Goal: Transaction & Acquisition: Book appointment/travel/reservation

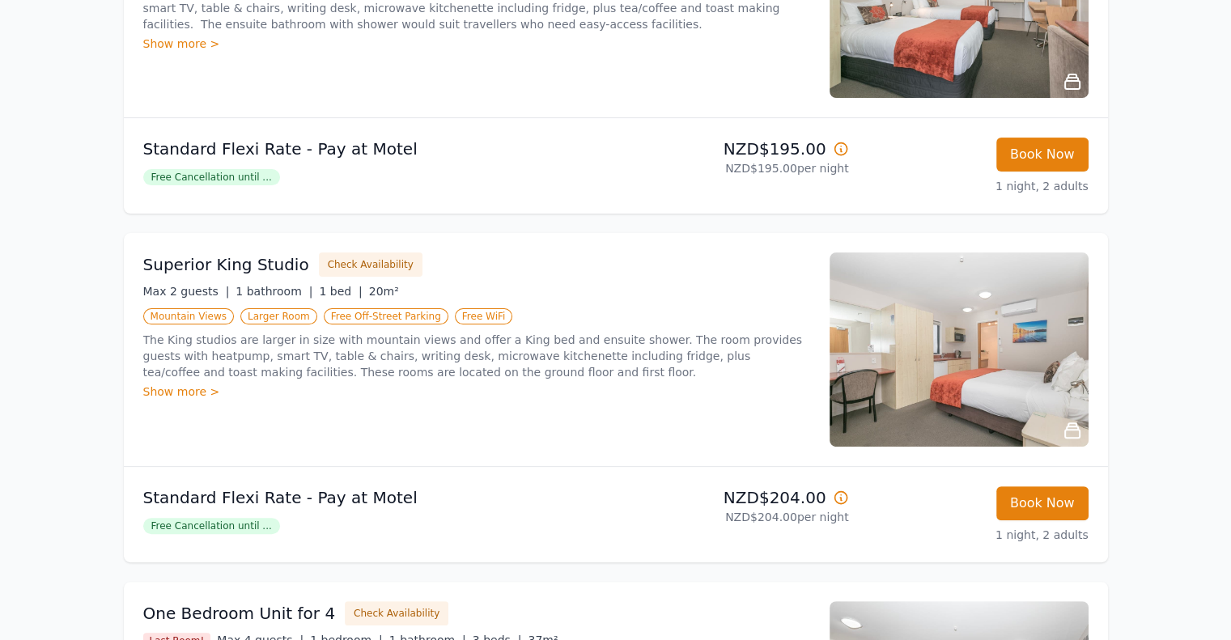
scroll to position [405, 0]
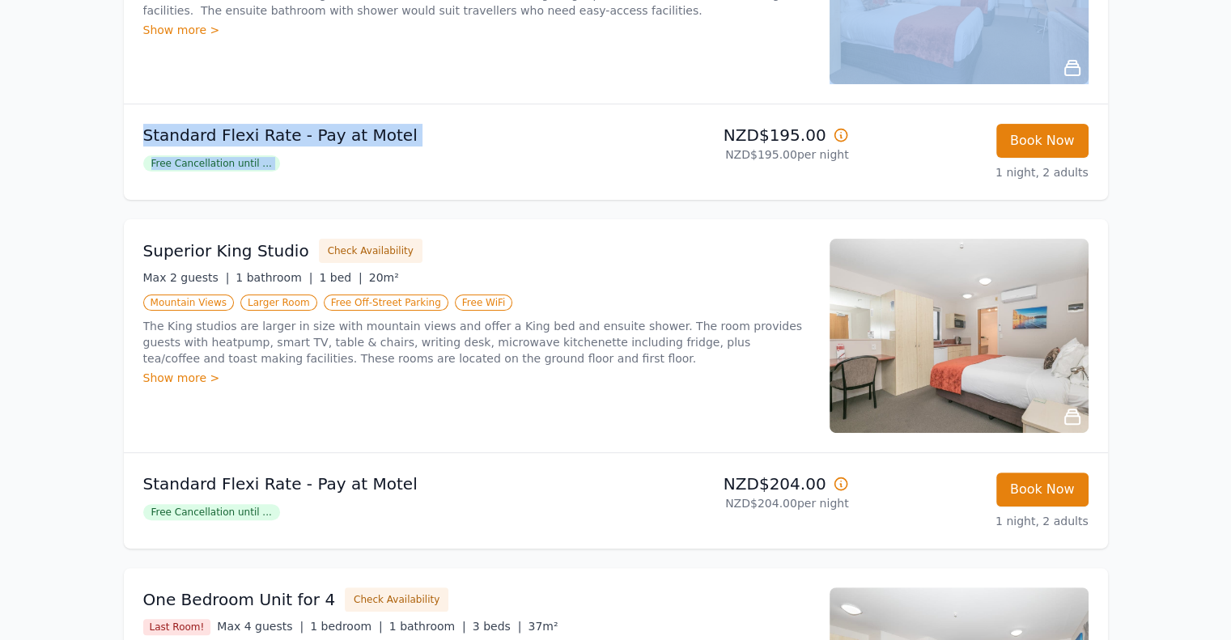
drag, startPoint x: 695, startPoint y: 101, endPoint x: 695, endPoint y: 133, distance: 31.6
click at [695, 133] on li "Standard Twin Studio Check Availability Last Room! Max 2 guests | 1 bathroom | …" at bounding box center [616, 35] width 984 height 330
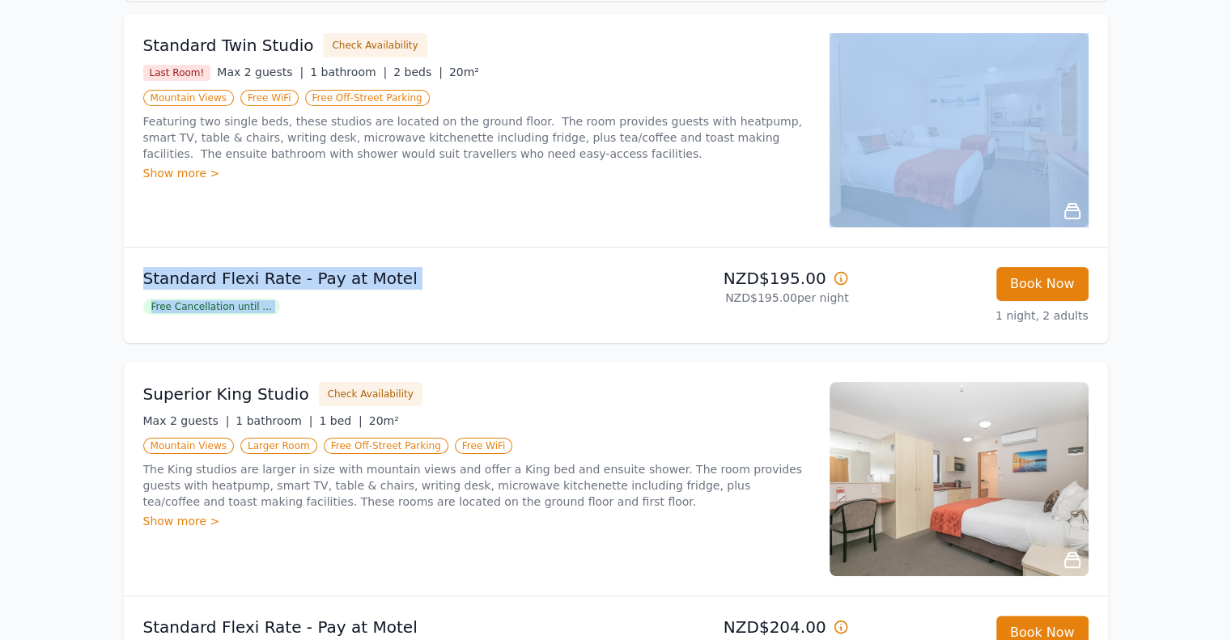
scroll to position [243, 0]
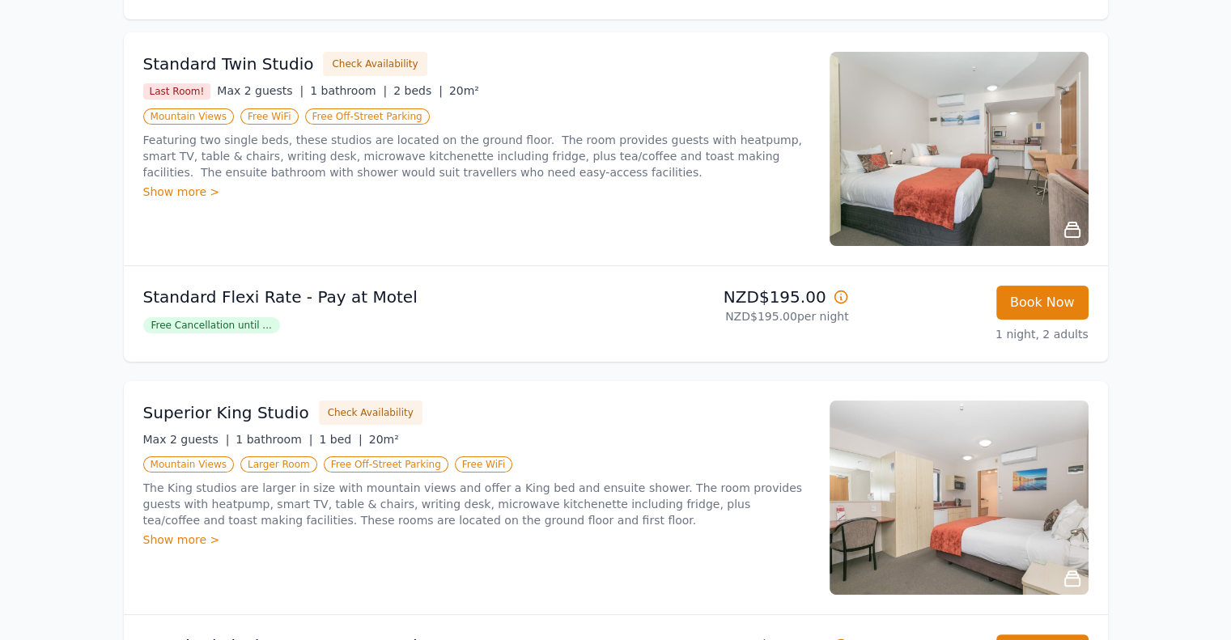
drag, startPoint x: 689, startPoint y: 138, endPoint x: 632, endPoint y: 502, distance: 368.7
click at [632, 502] on p "The King studios are larger in size with mountain views and offer a King bed an…" at bounding box center [476, 504] width 667 height 49
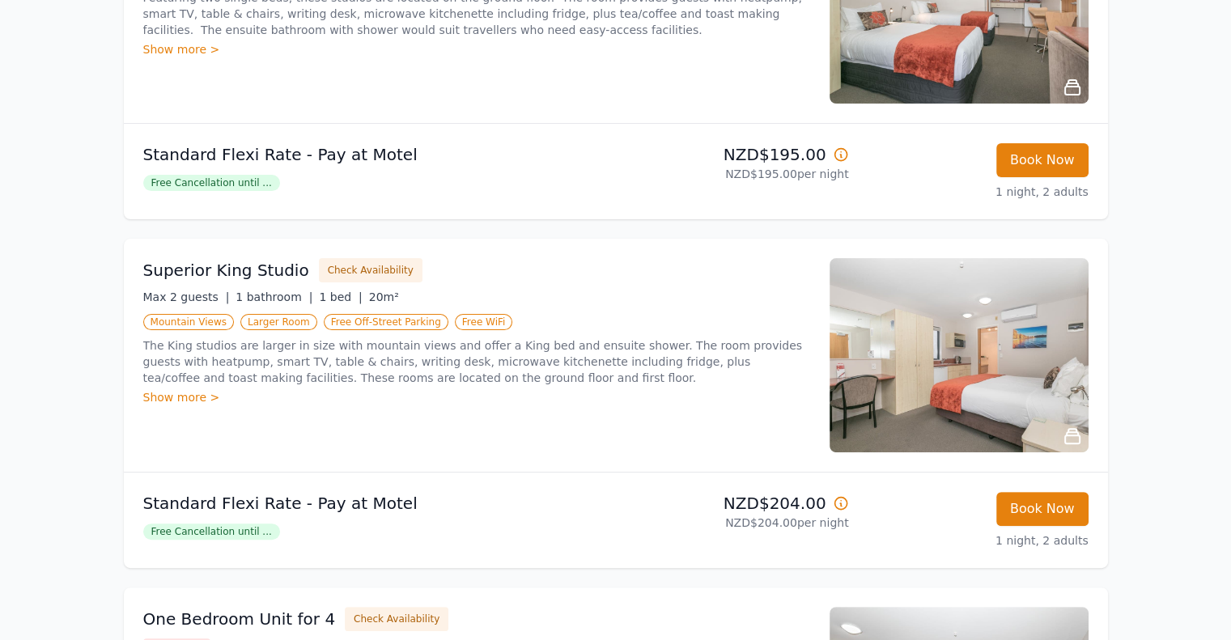
scroll to position [486, 0]
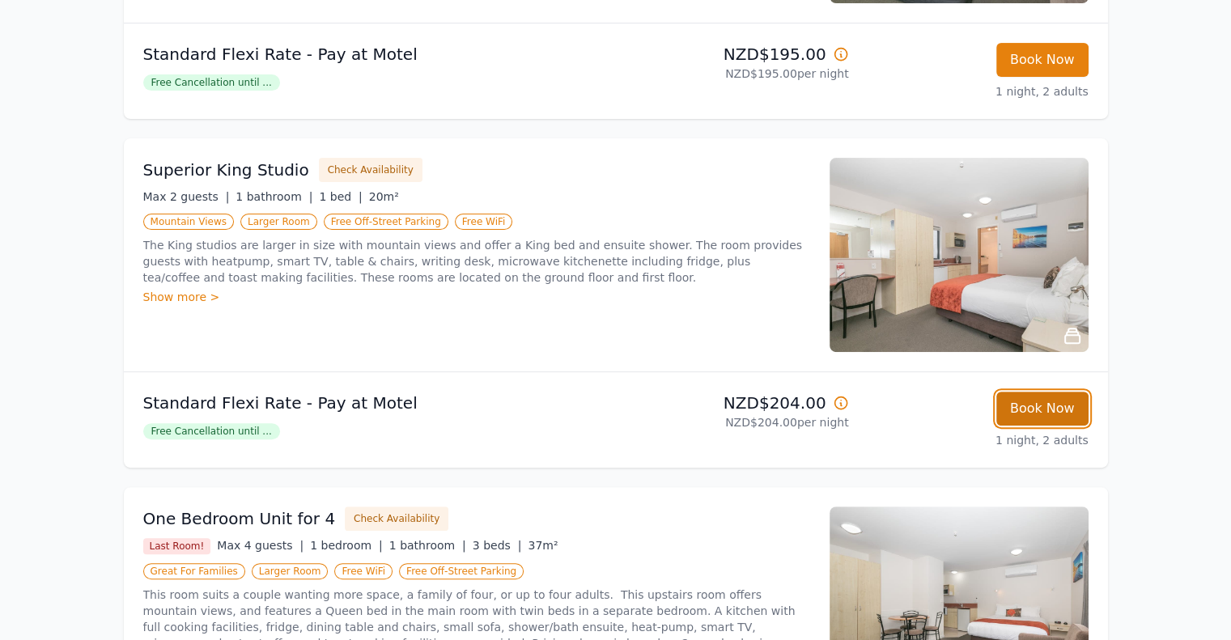
click at [1048, 406] on button "Book Now" at bounding box center [1043, 409] width 92 height 34
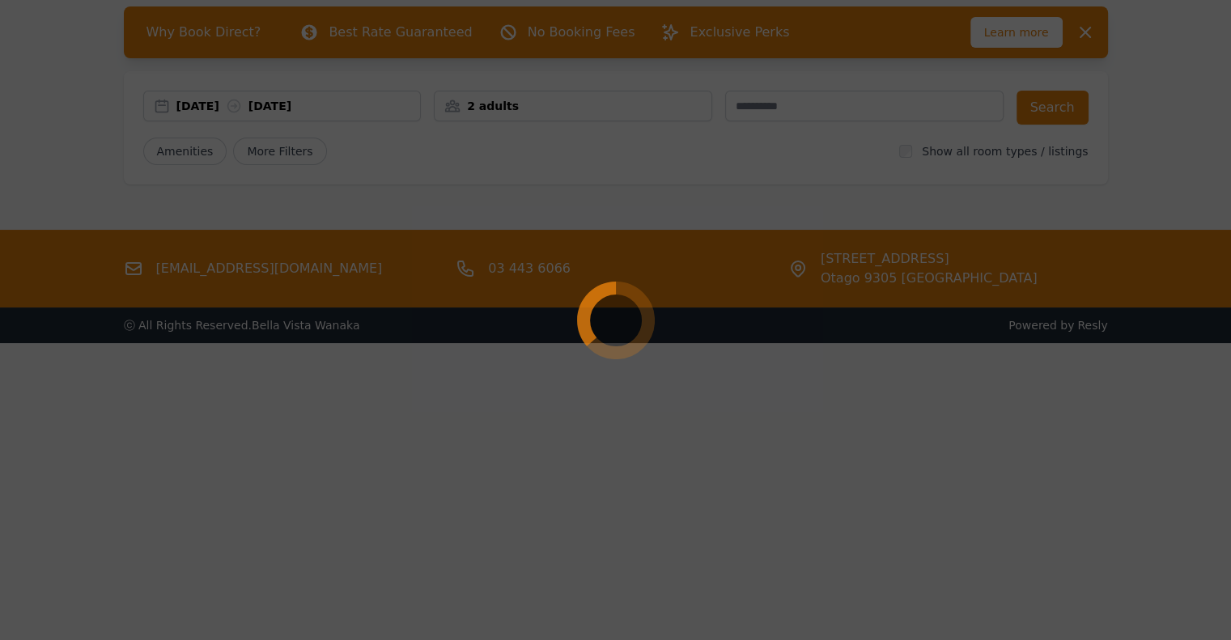
scroll to position [78, 0]
select select "**"
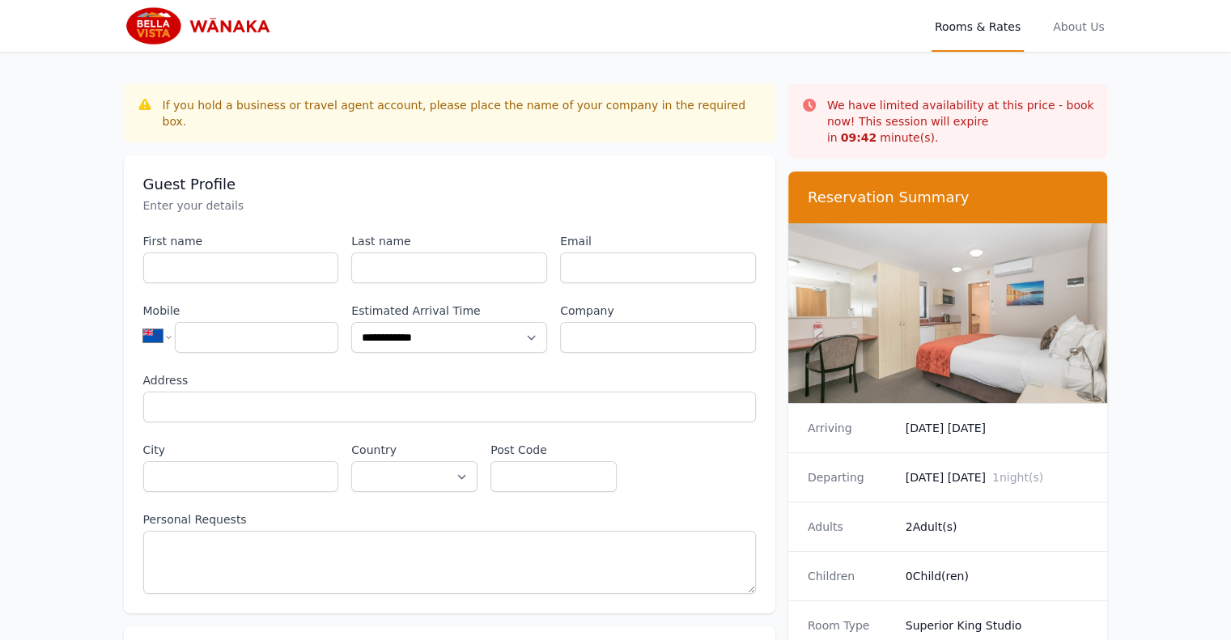
click at [1037, 470] on div "Departing 17/08/2025 Sunday 1 night(s)" at bounding box center [949, 477] width 320 height 49
click at [825, 470] on dt "Departing" at bounding box center [850, 478] width 85 height 16
click at [912, 470] on dd "17/08/2025 Sunday 1 night(s)" at bounding box center [997, 478] width 183 height 16
click at [913, 470] on dd "17/08/2025 Sunday 1 night(s)" at bounding box center [997, 478] width 183 height 16
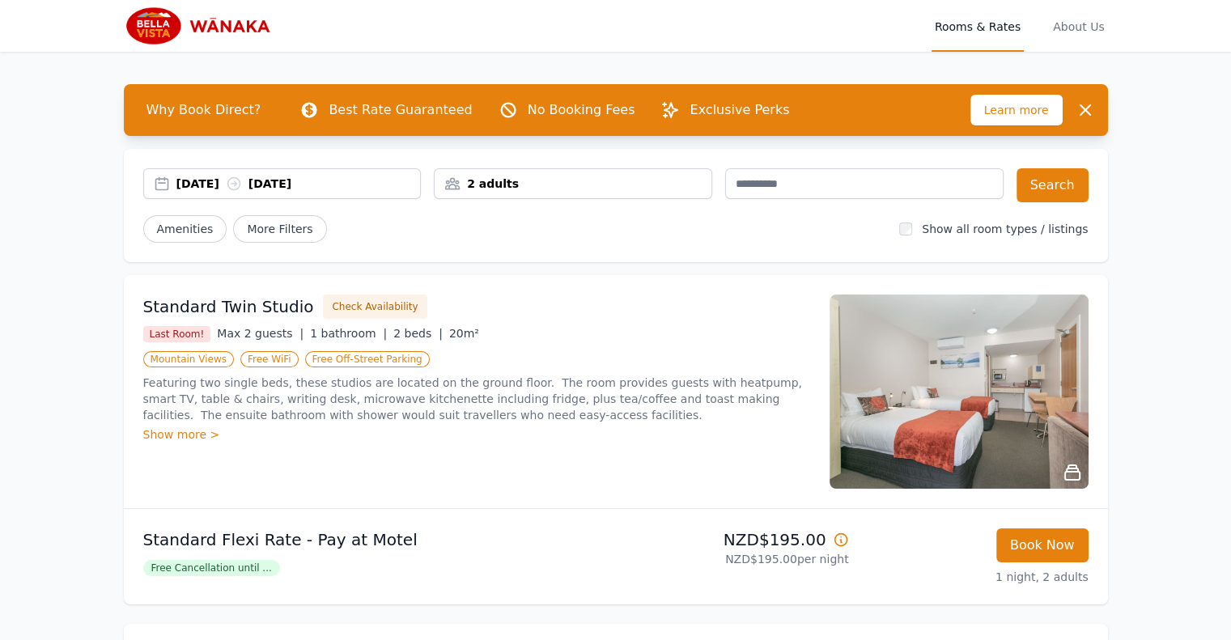
click at [313, 175] on div "16 Aug 2025 17 Aug 2025" at bounding box center [282, 183] width 279 height 31
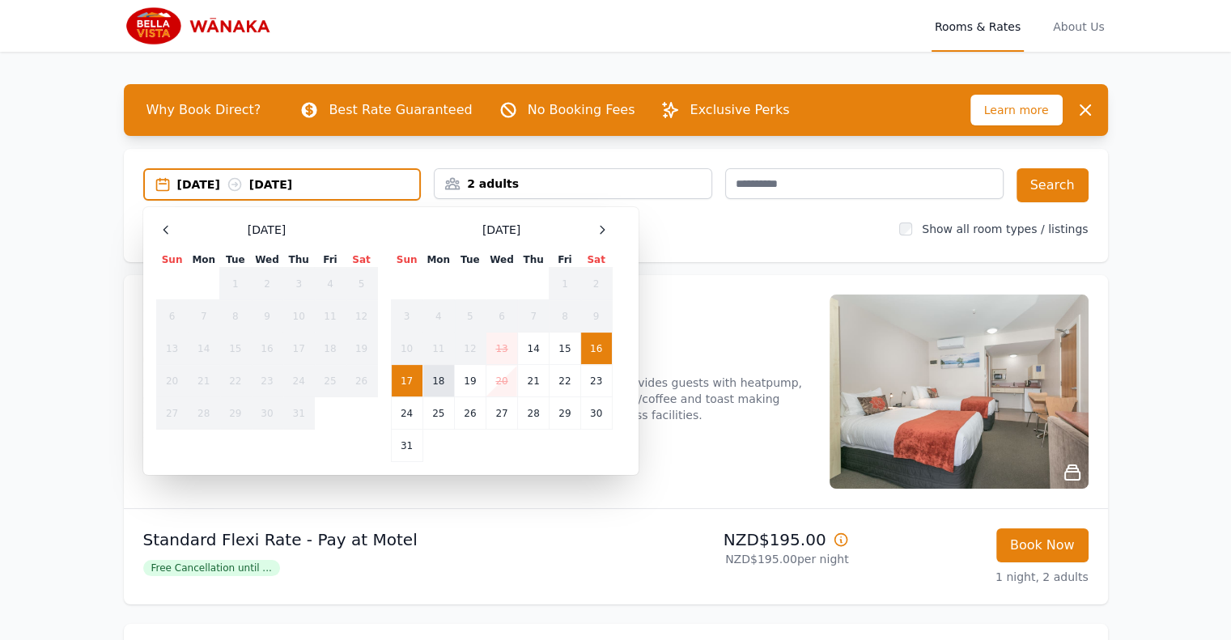
click at [444, 375] on td "18" at bounding box center [439, 381] width 32 height 32
click at [189, 172] on div "18 Aug 2025 --" at bounding box center [282, 184] width 279 height 32
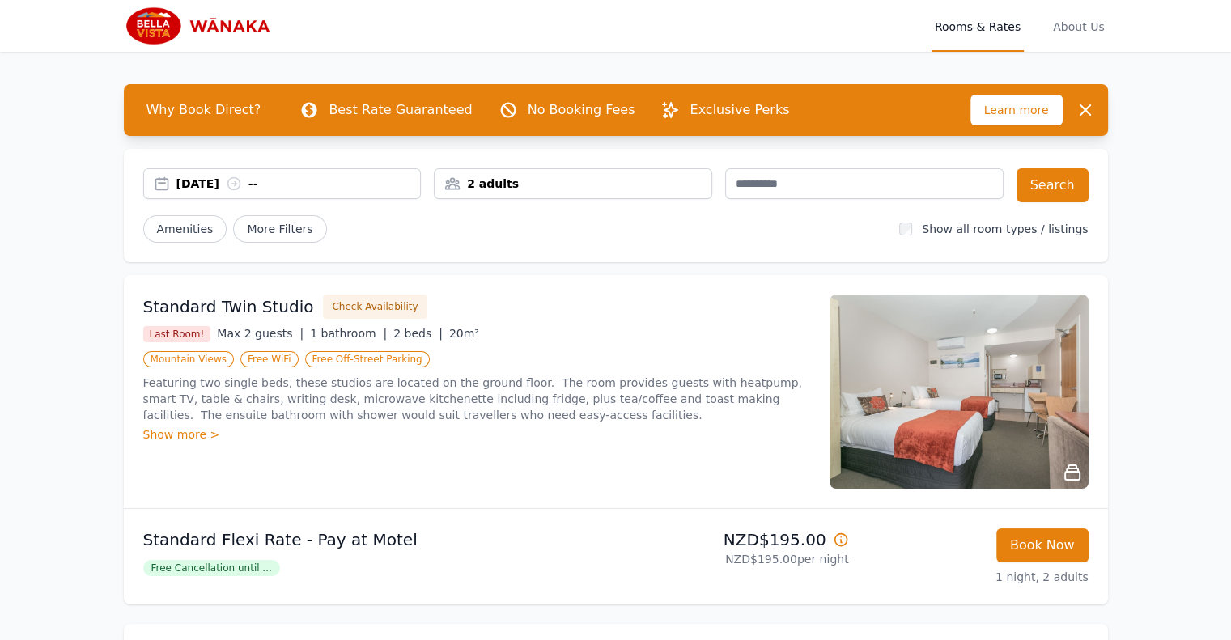
click at [221, 183] on div "18 Aug 2025 --" at bounding box center [298, 184] width 244 height 16
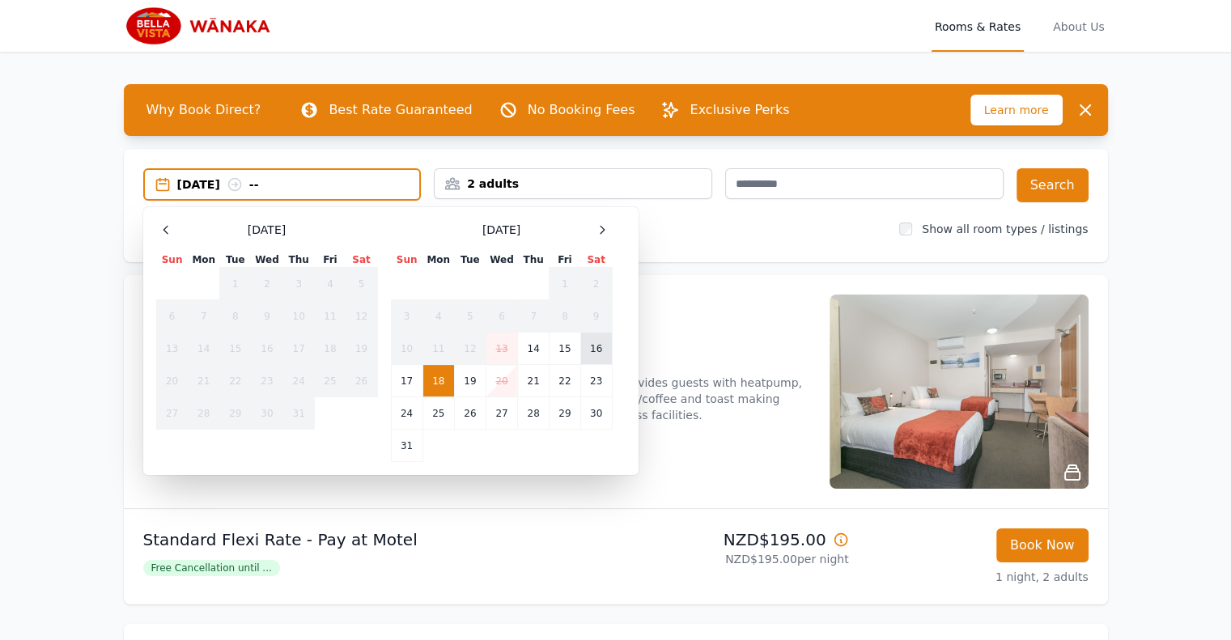
click at [601, 346] on td "16" at bounding box center [596, 349] width 32 height 32
click at [446, 380] on td "18" at bounding box center [439, 381] width 32 height 32
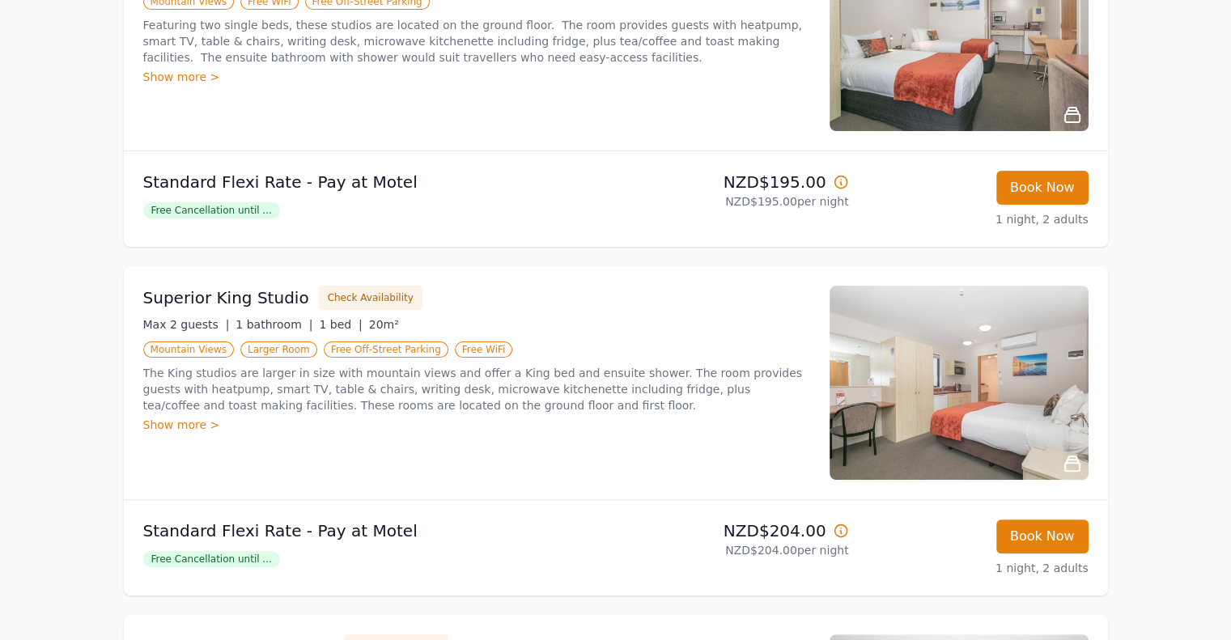
scroll to position [405, 0]
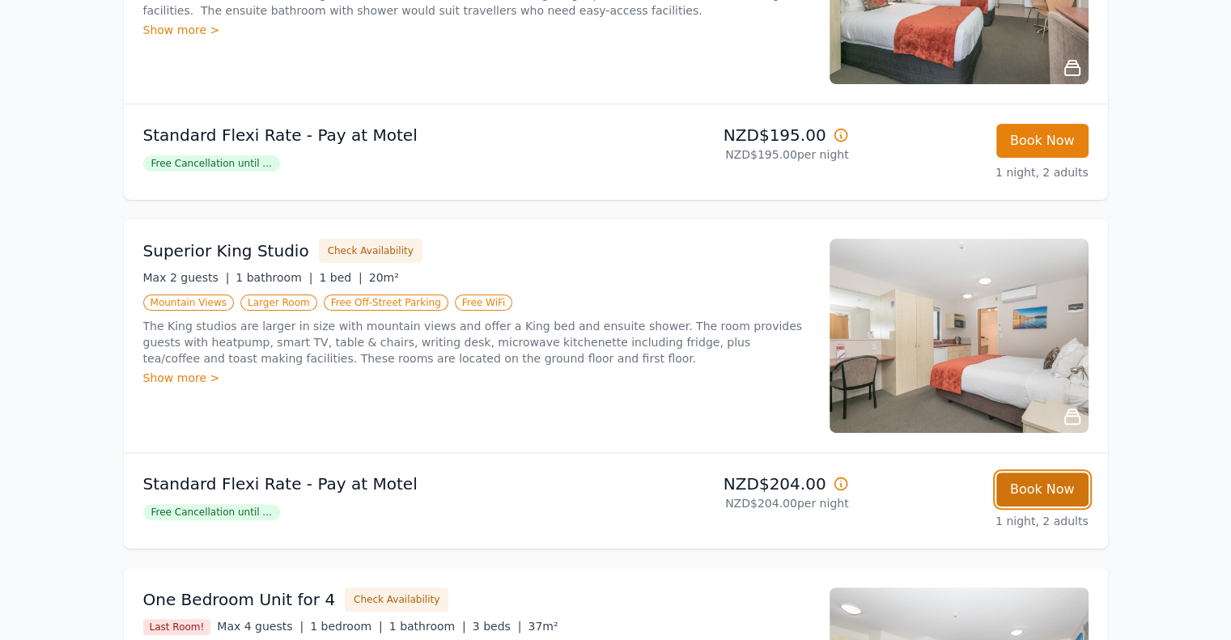
click at [1048, 494] on button "Book Now" at bounding box center [1043, 490] width 92 height 34
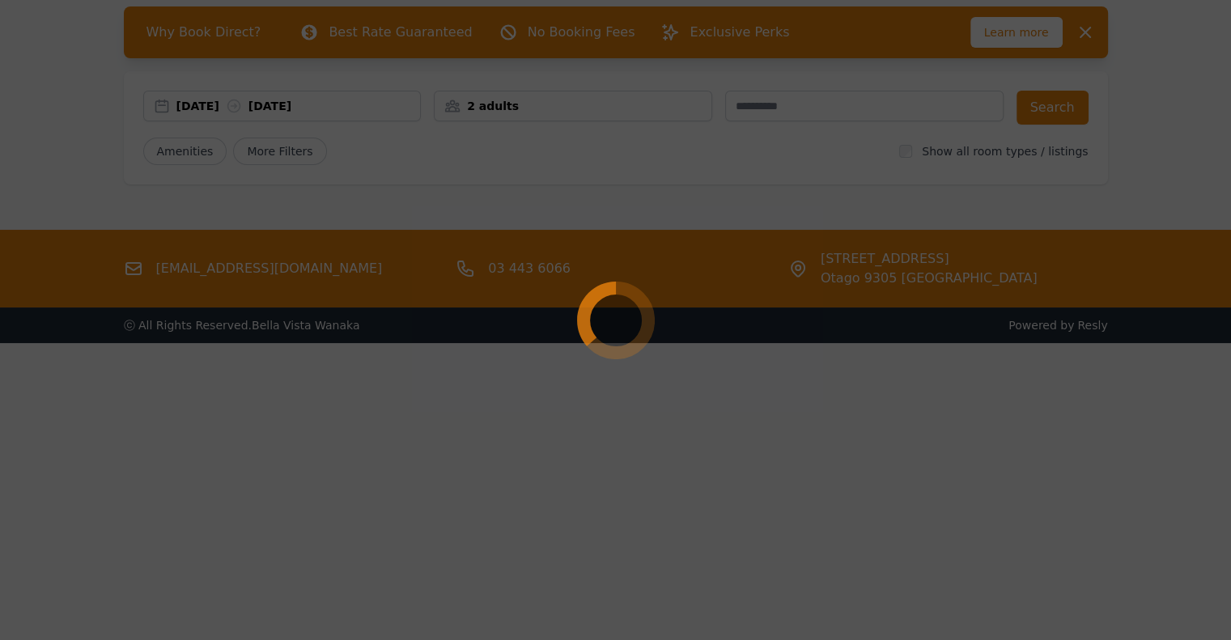
scroll to position [78, 0]
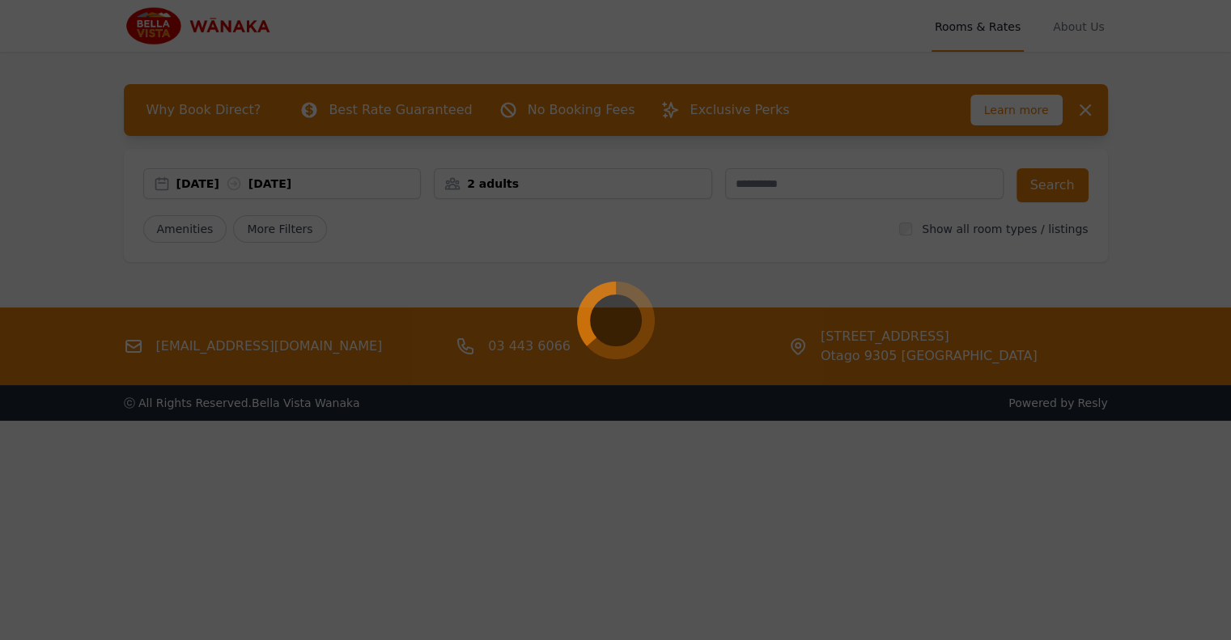
select select "**"
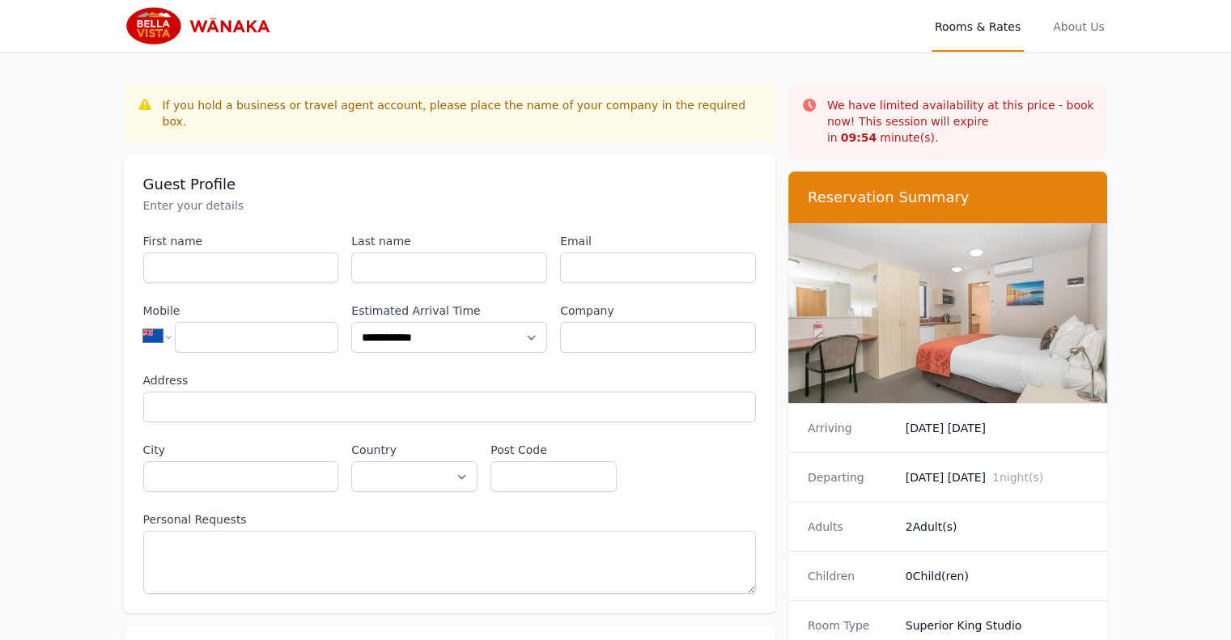
click at [208, 15] on img at bounding box center [201, 25] width 155 height 39
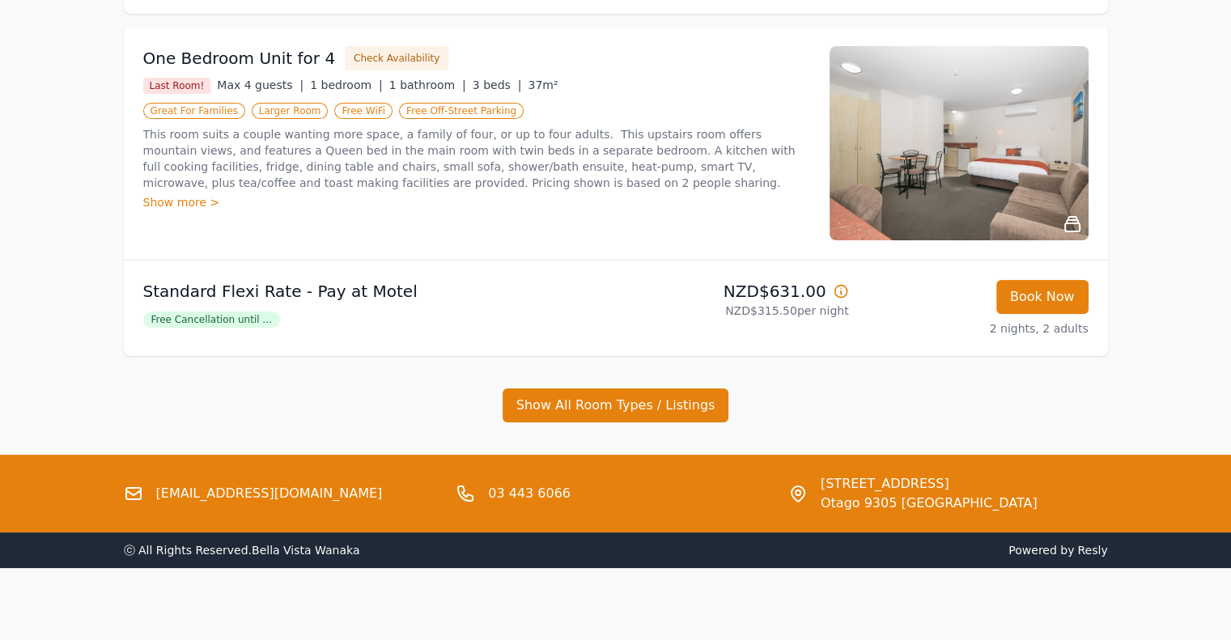
scroll to position [253, 0]
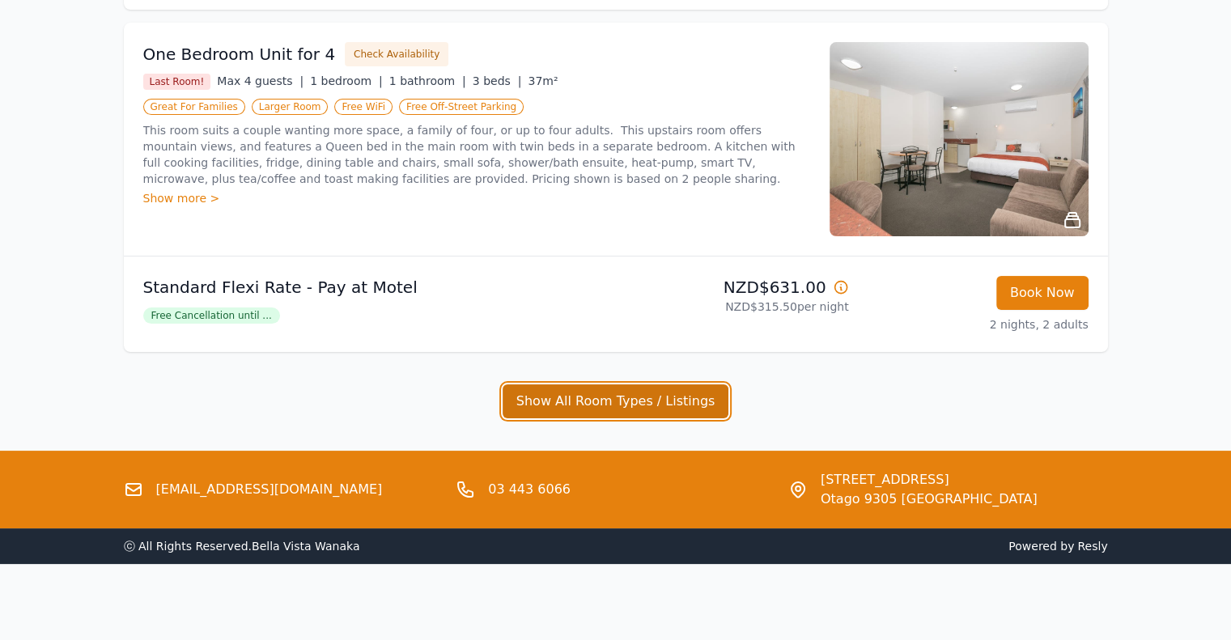
click at [680, 391] on button "Show All Room Types / Listings" at bounding box center [616, 402] width 227 height 34
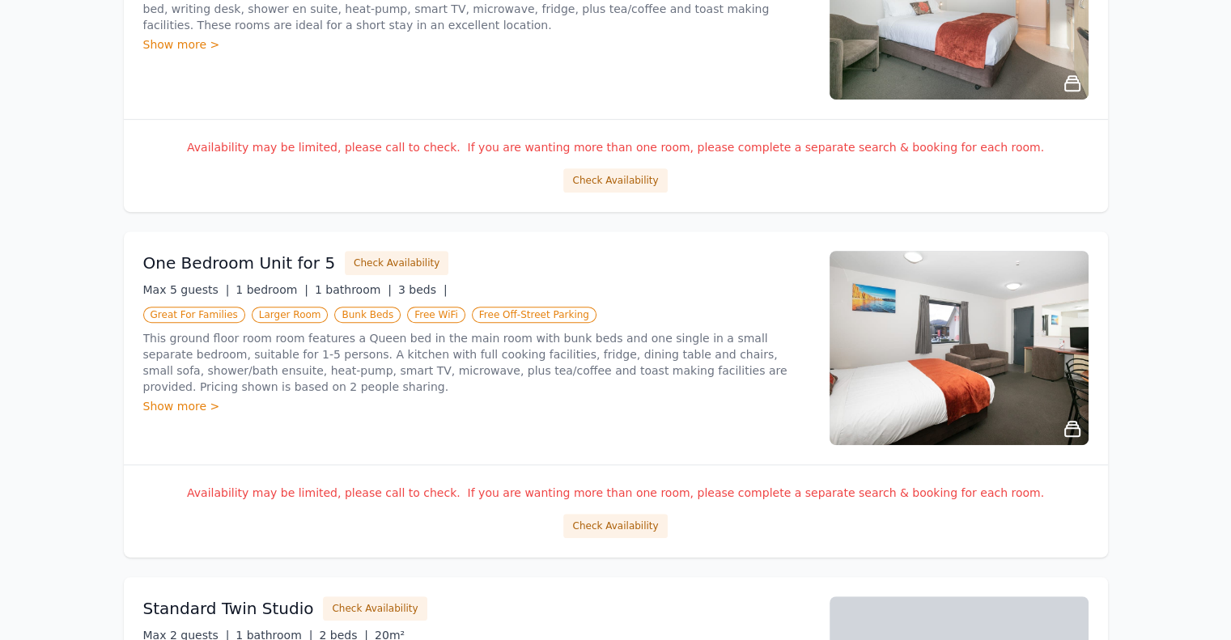
scroll to position [900, 0]
